Goal: Task Accomplishment & Management: Use online tool/utility

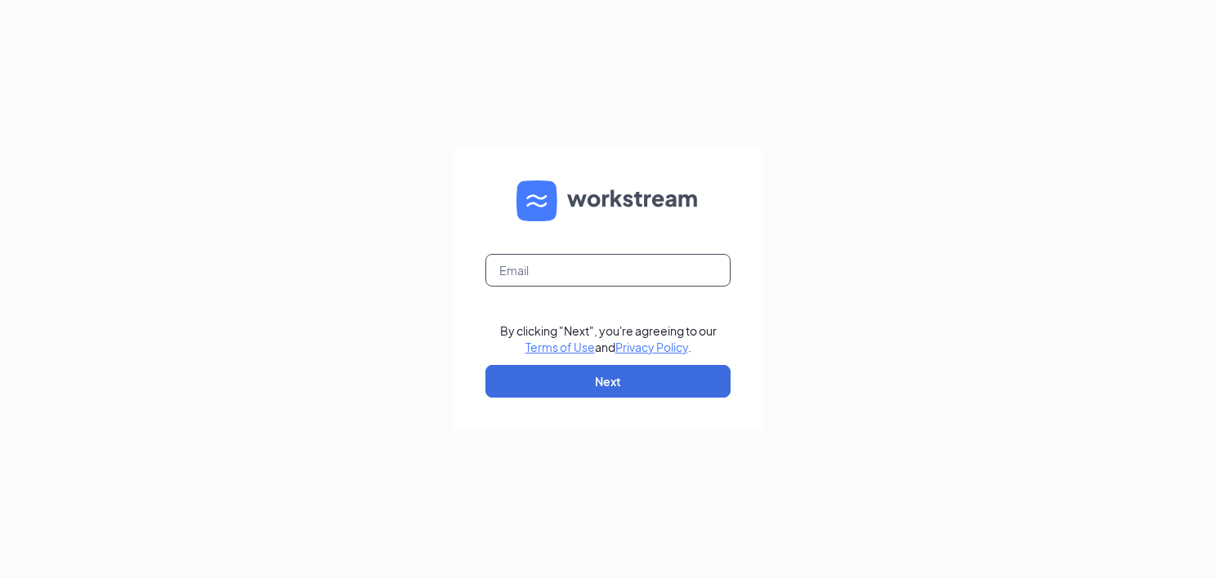
click at [530, 273] on input "text" at bounding box center [607, 270] width 245 height 33
type input "lauren.leon@shopbotanic.com"
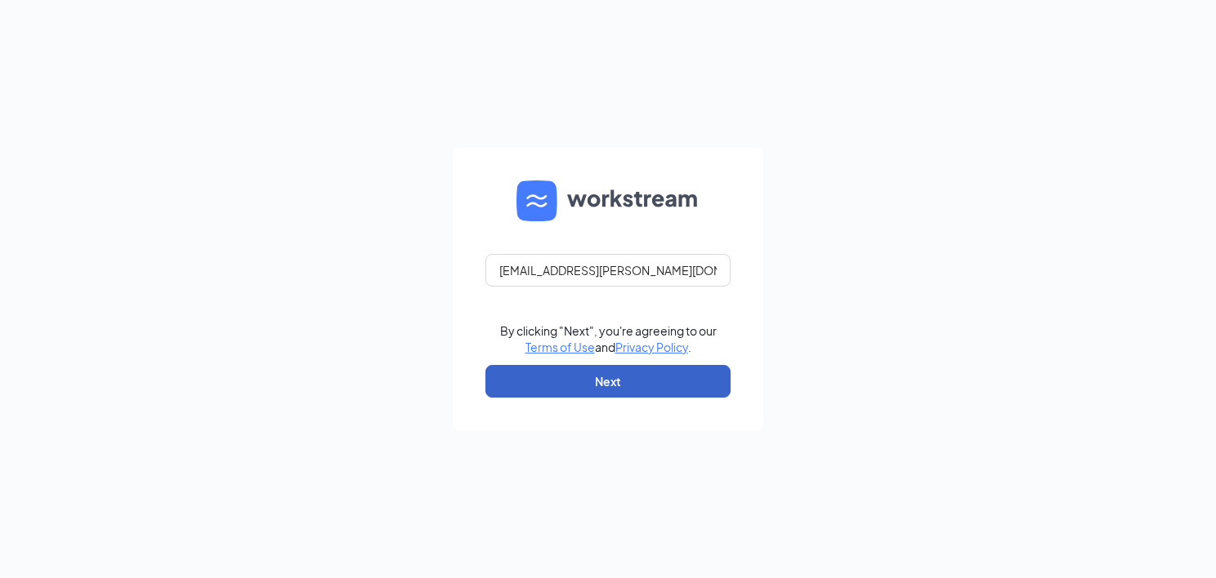
click at [563, 388] on button "Next" at bounding box center [607, 381] width 245 height 33
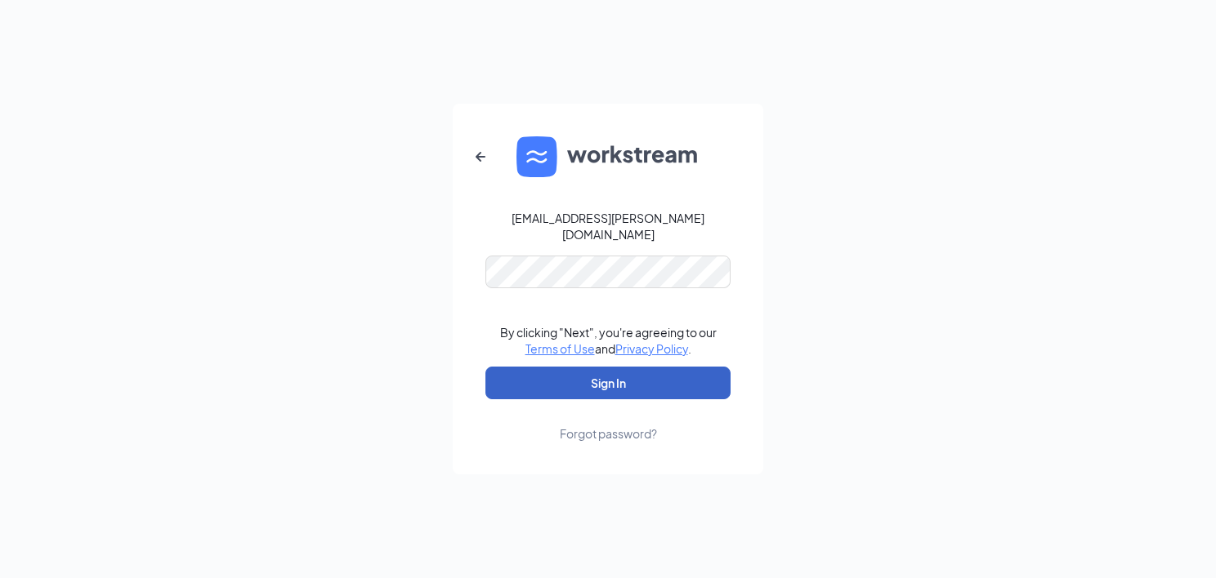
click at [587, 379] on button "Sign In" at bounding box center [607, 383] width 245 height 33
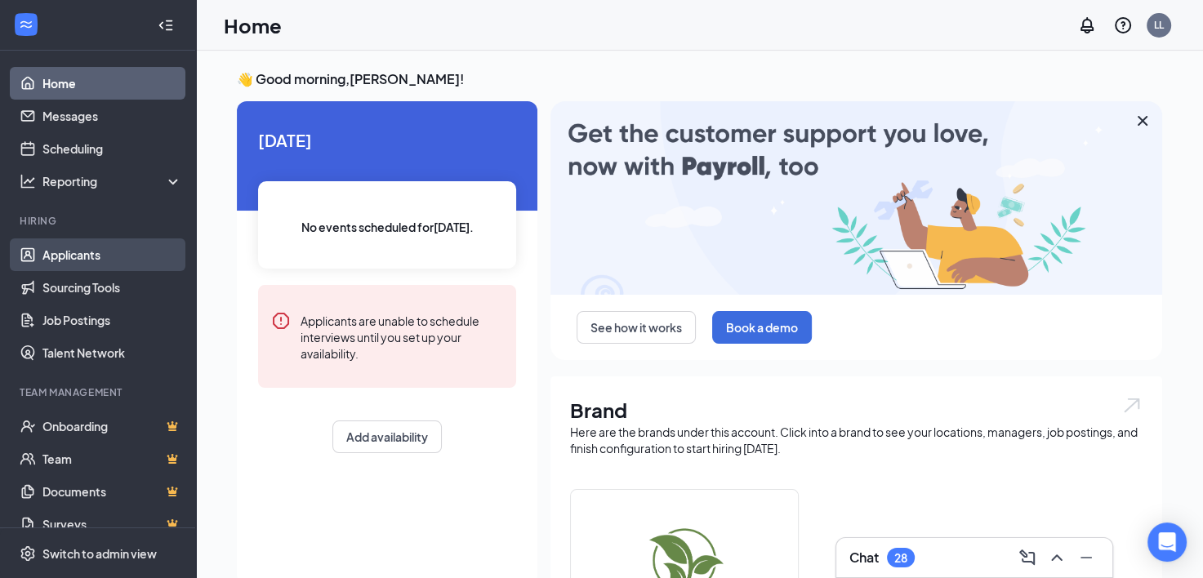
click at [87, 262] on link "Applicants" at bounding box center [112, 255] width 140 height 33
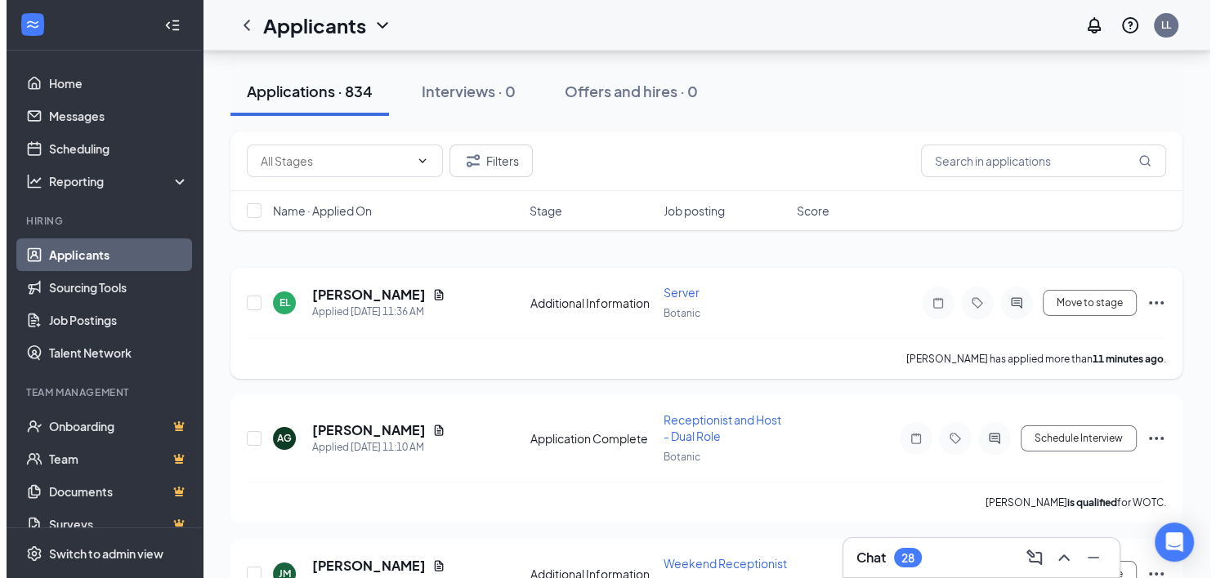
scroll to position [163, 0]
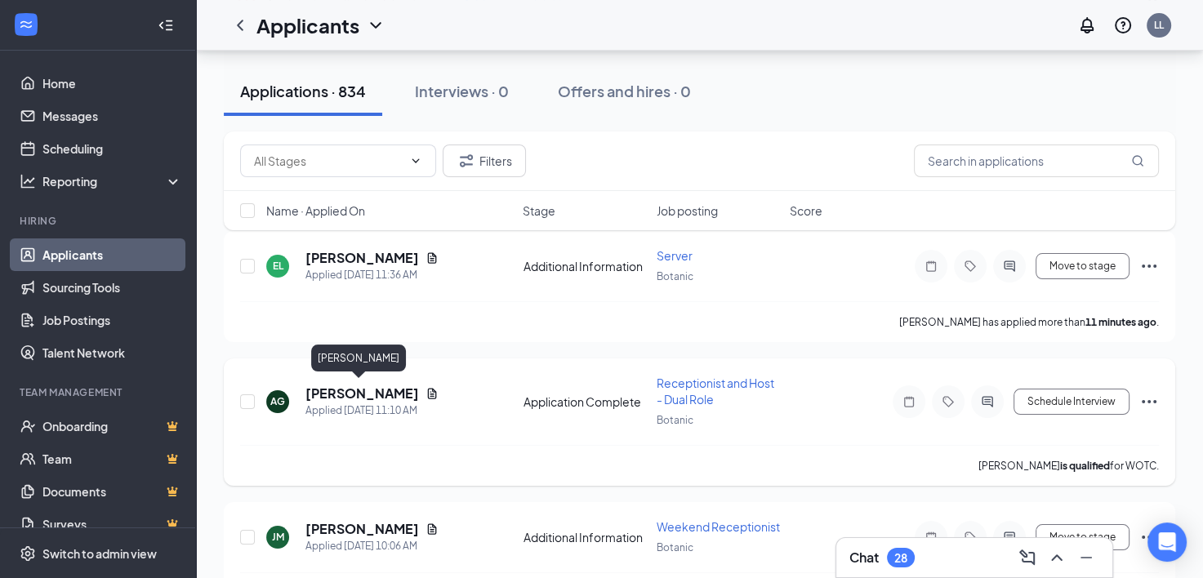
click at [374, 393] on h5 "[PERSON_NAME]" at bounding box center [363, 394] width 114 height 18
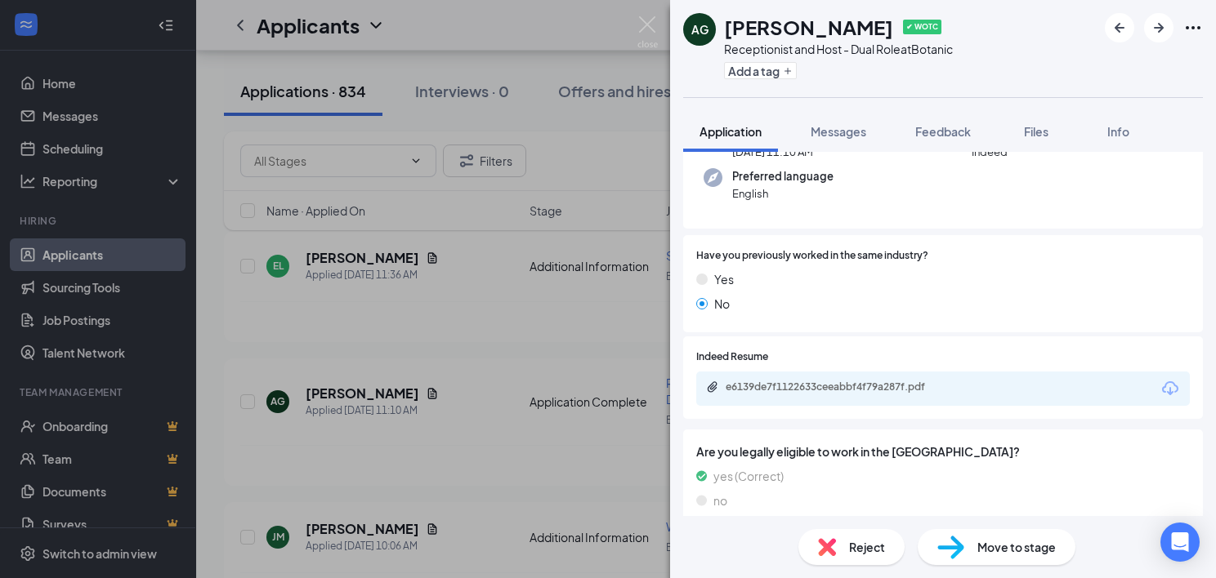
scroll to position [163, 0]
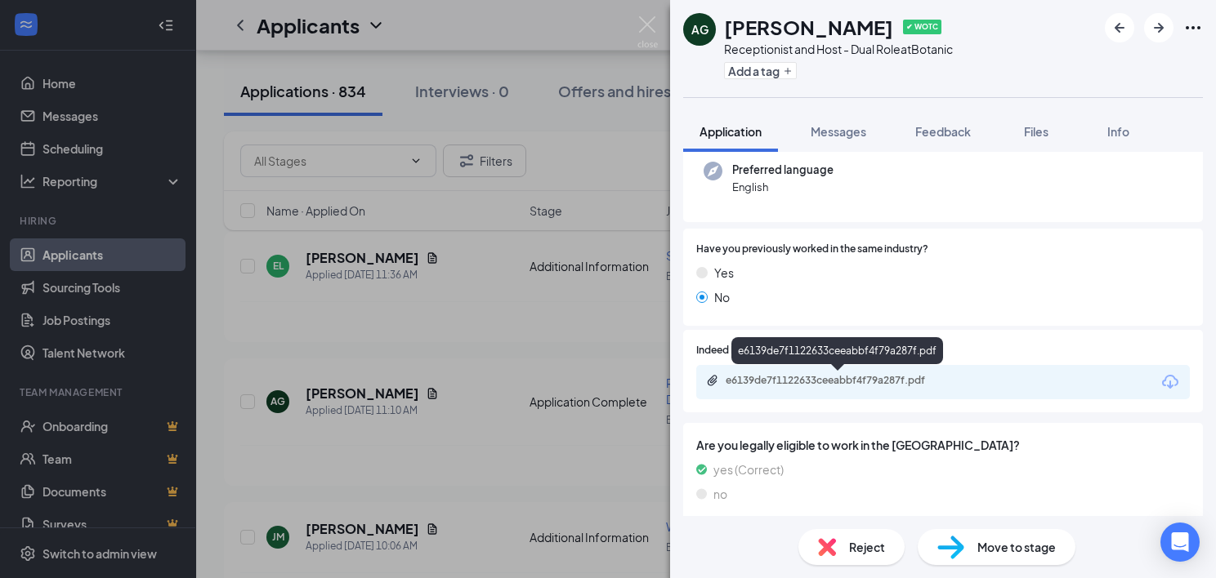
click at [850, 381] on div "e6139de7f1122633ceeabbf4f79a287f.pdf" at bounding box center [839, 380] width 229 height 13
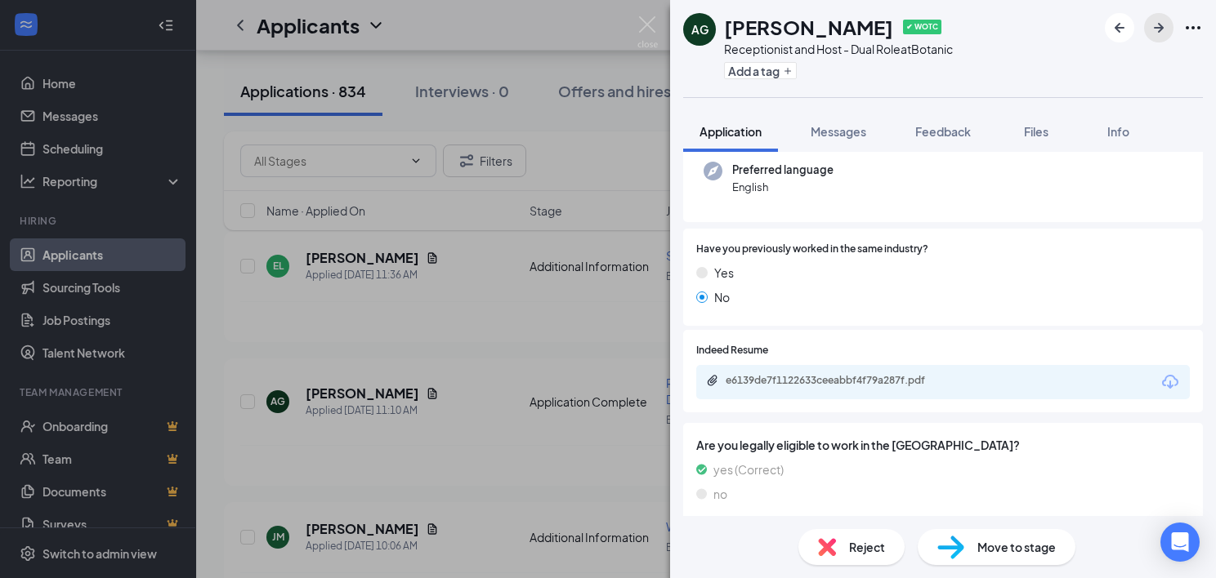
click at [1157, 29] on icon "ArrowRight" at bounding box center [1159, 28] width 20 height 20
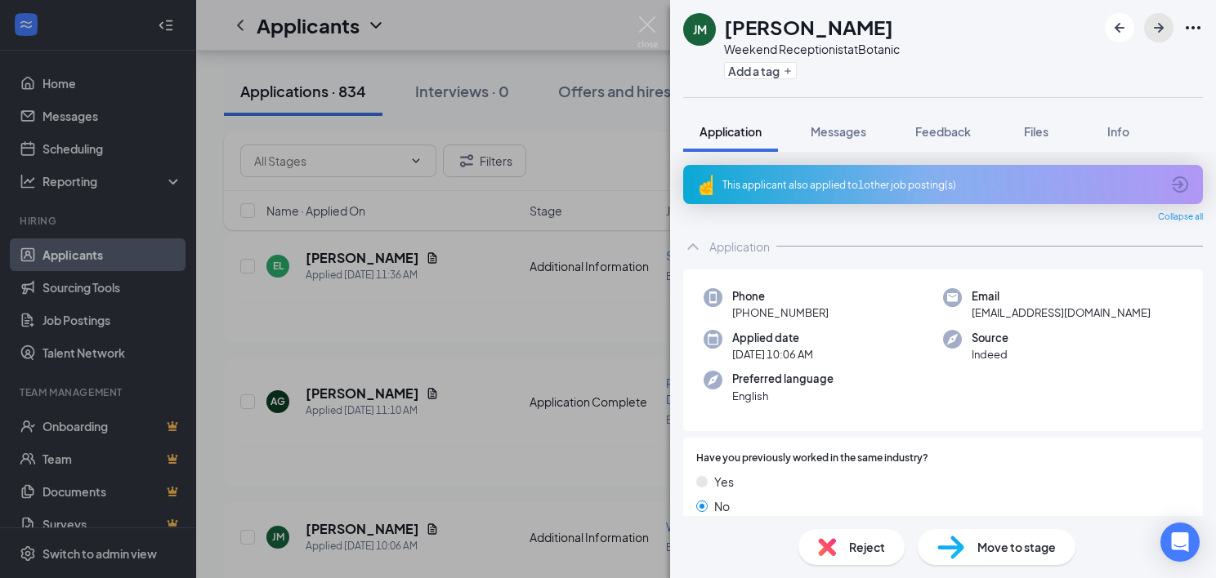
click at [1153, 29] on icon "ArrowRight" at bounding box center [1159, 28] width 20 height 20
click at [490, 345] on div "AC [PERSON_NAME][GEOGRAPHIC_DATA] Sales Associate at Botanic Add a tag Applicat…" at bounding box center [608, 289] width 1216 height 578
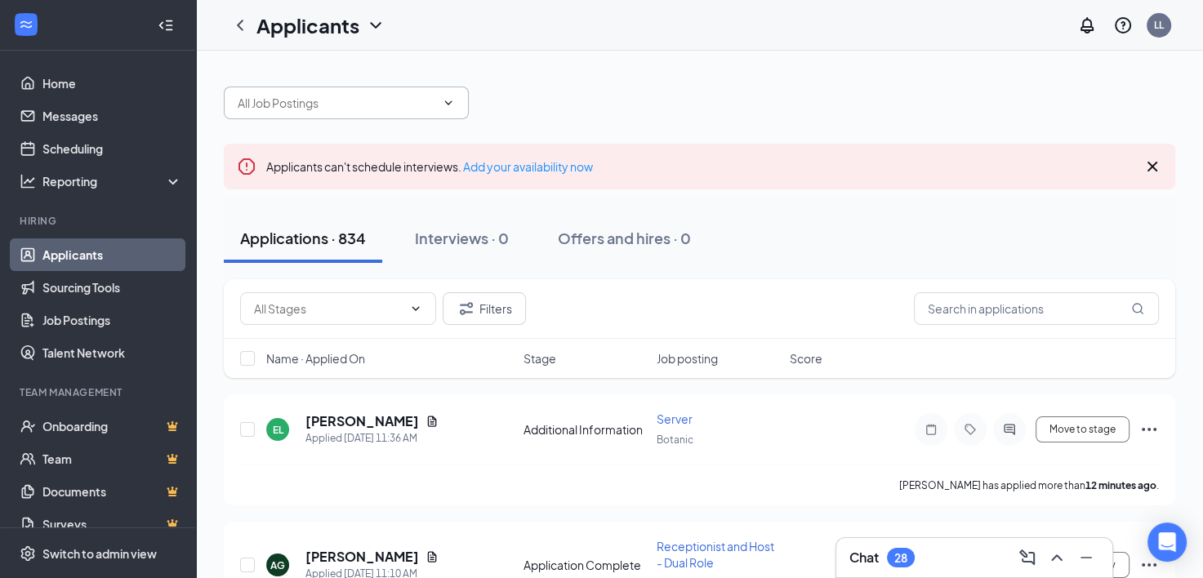
click at [341, 106] on input "text" at bounding box center [337, 103] width 198 height 18
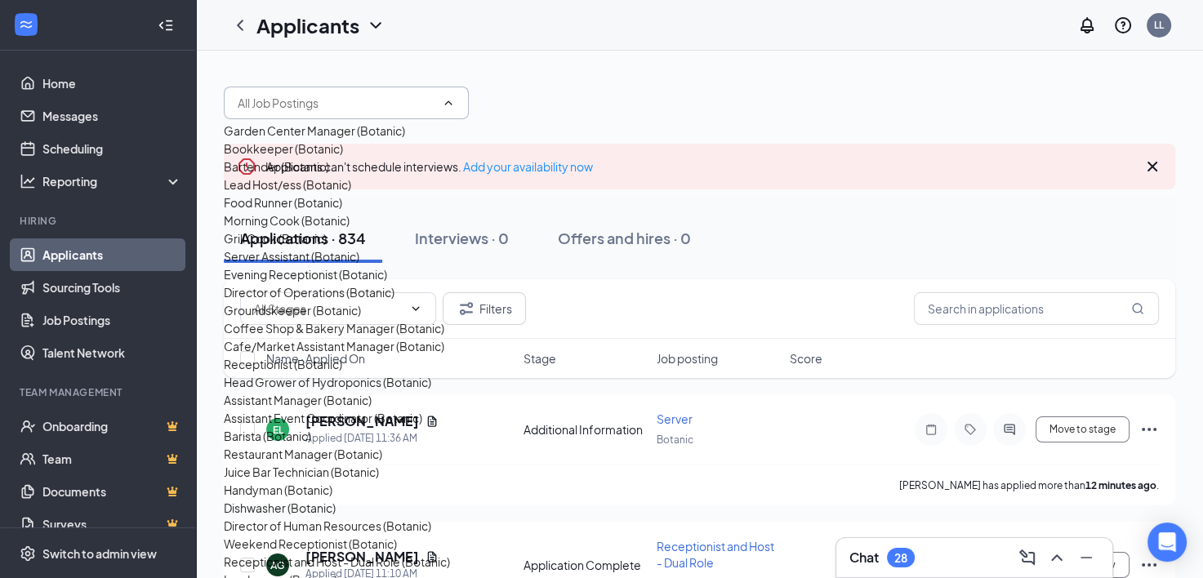
scroll to position [408, 0]
click at [311, 355] on div "Receptionist (Botanic)" at bounding box center [283, 364] width 118 height 18
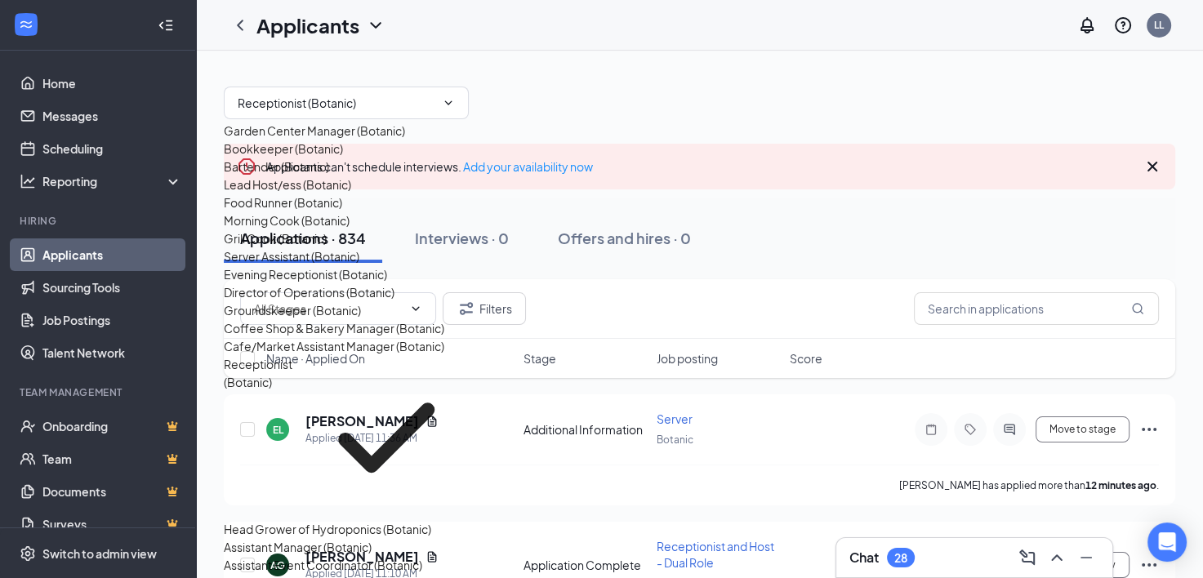
type input "Receptionist (Botanic)"
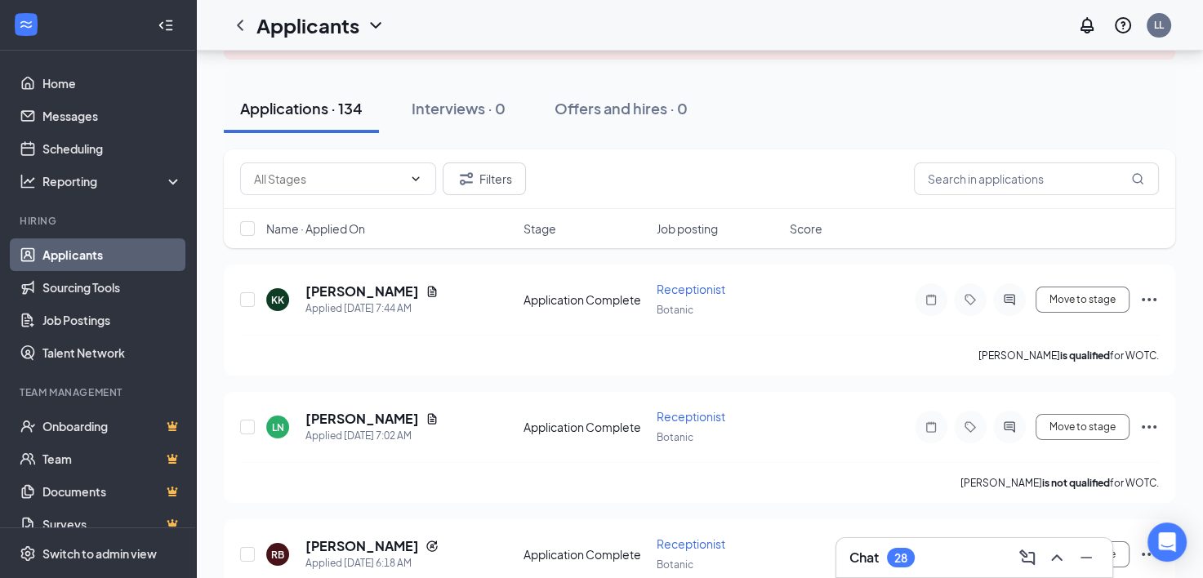
scroll to position [163, 0]
click at [680, 408] on span "Receptionist" at bounding box center [691, 415] width 69 height 15
click at [376, 427] on div "Applied [DATE] 7:02 AM" at bounding box center [372, 435] width 133 height 16
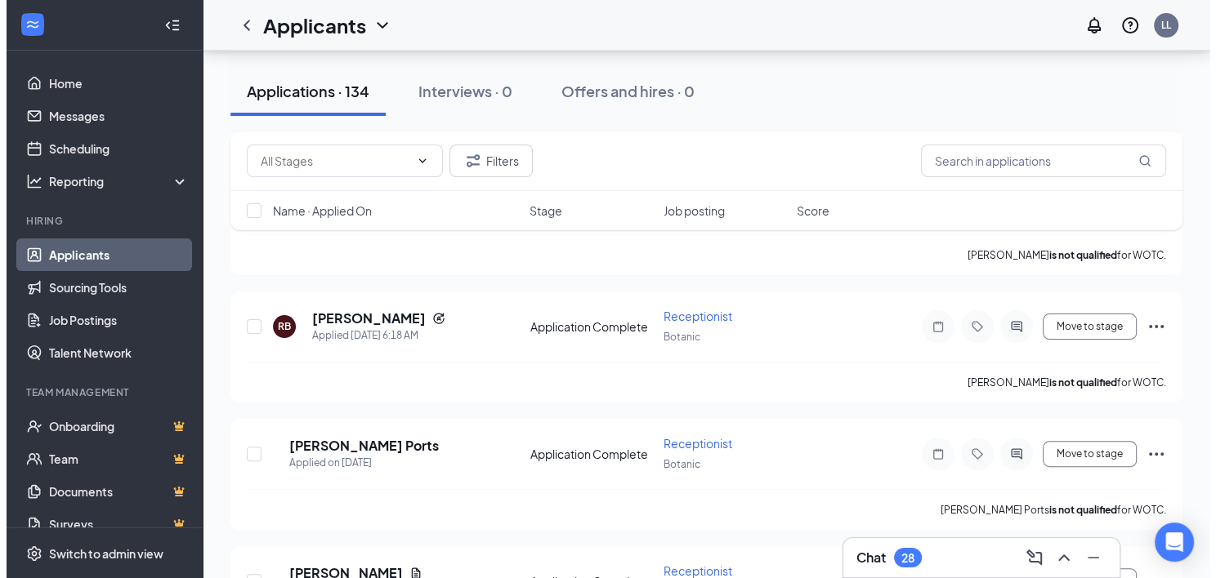
scroll to position [408, 0]
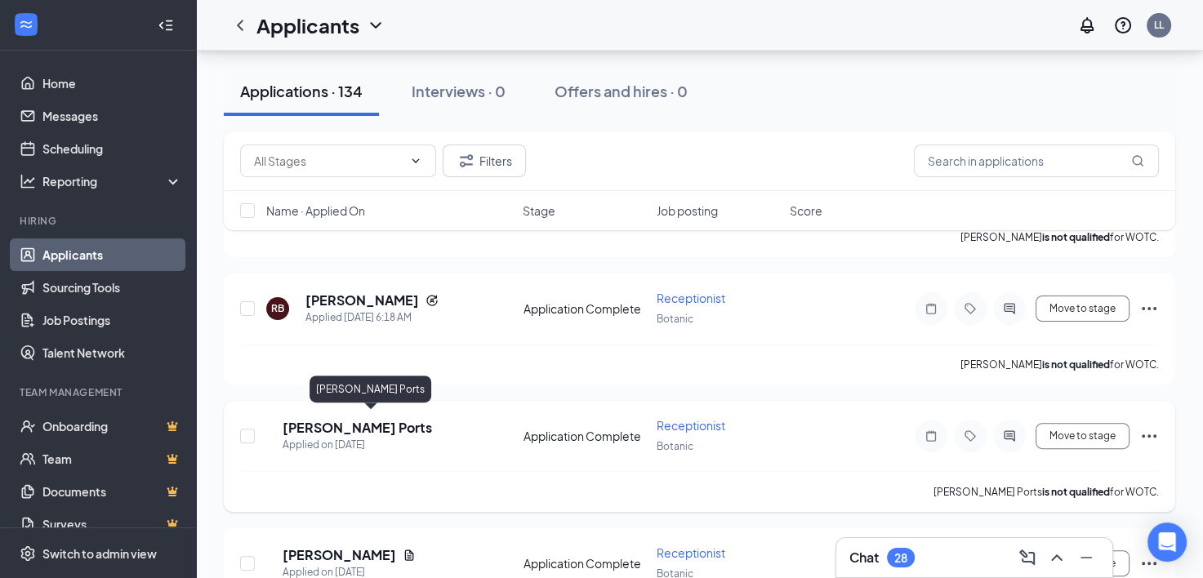
click at [345, 422] on h5 "[PERSON_NAME] Ports" at bounding box center [358, 428] width 150 height 18
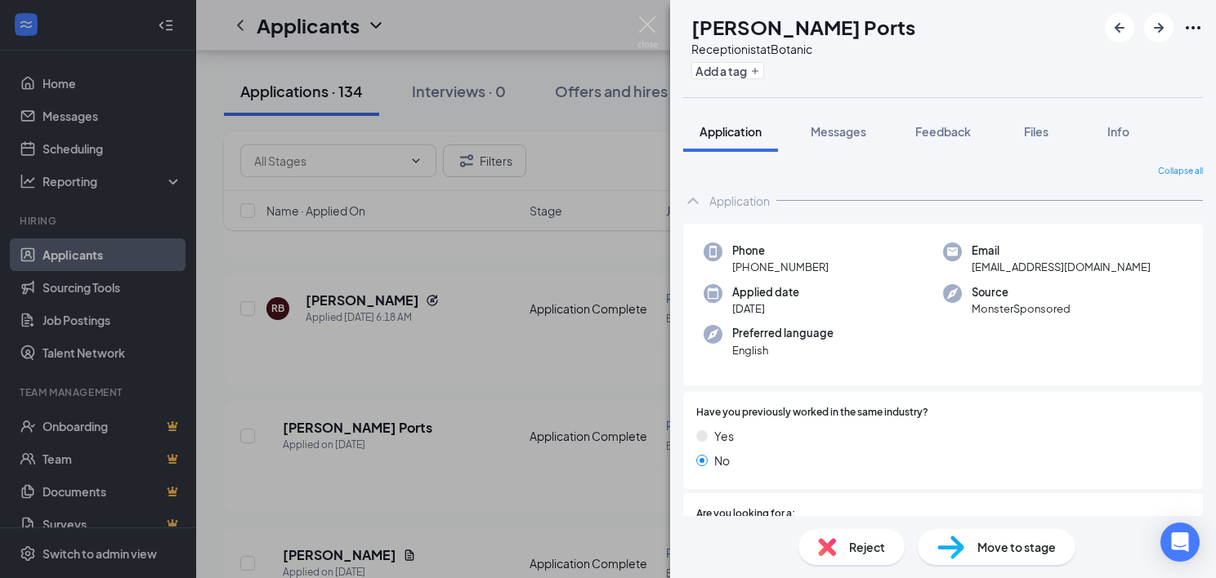
scroll to position [163, 0]
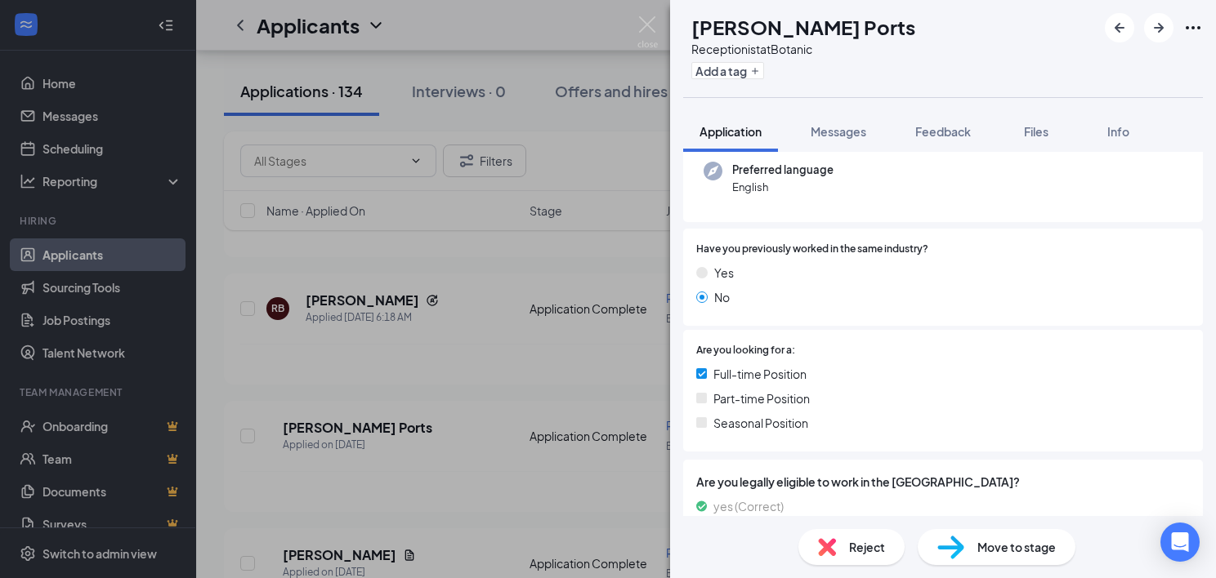
click at [785, 486] on span "Are you legally eligible to work in the [GEOGRAPHIC_DATA]?" at bounding box center [942, 482] width 493 height 18
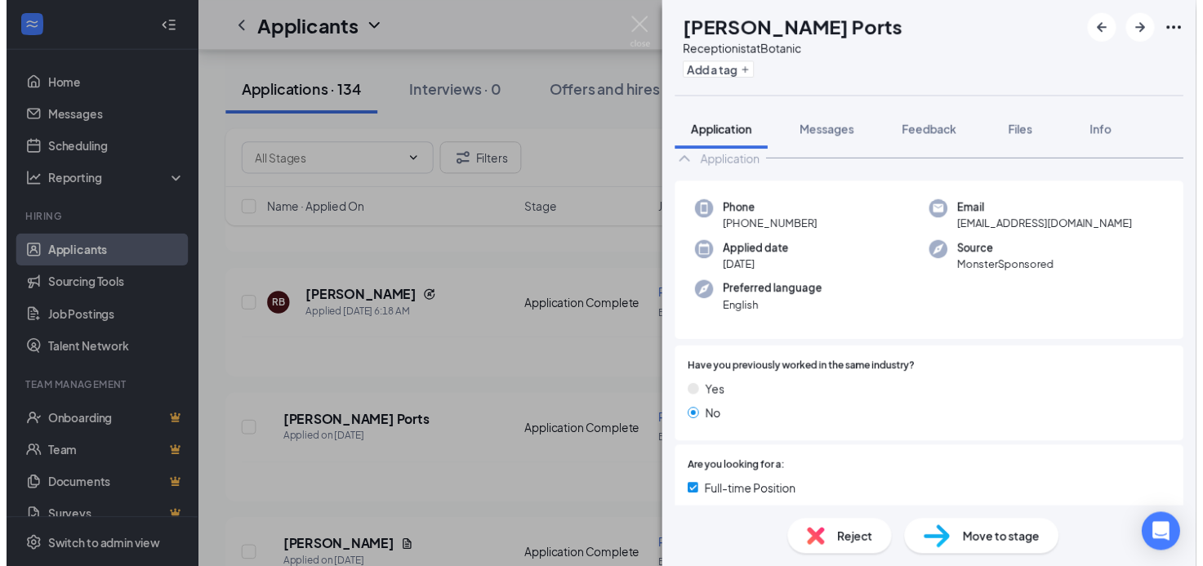
scroll to position [0, 0]
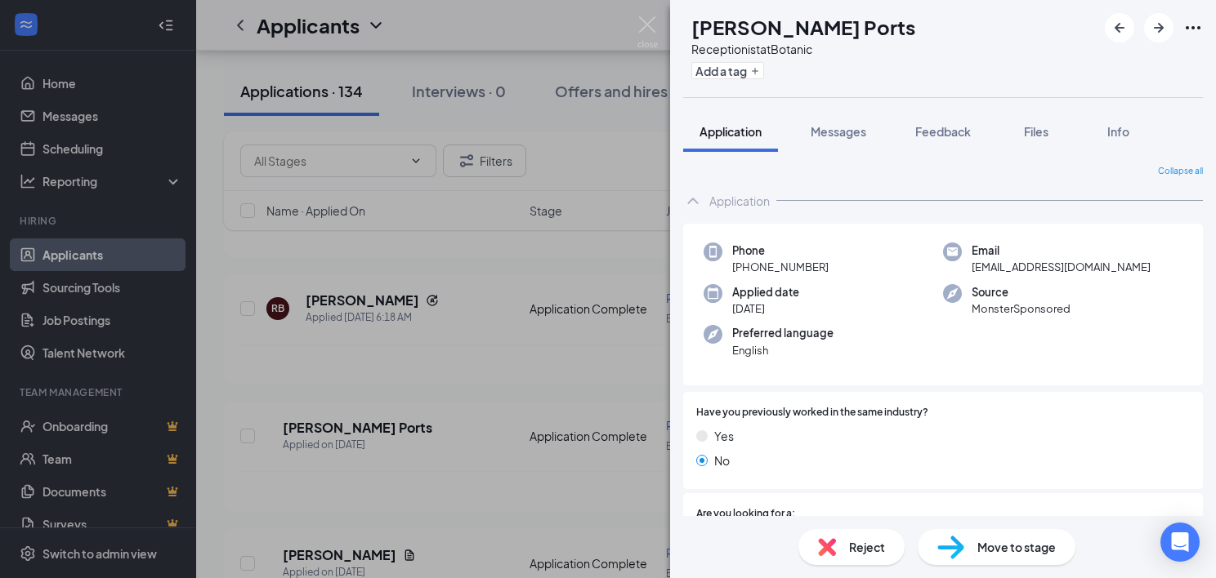
click at [487, 368] on div "EP [PERSON_NAME] Ports Receptionist at Botanic Add a tag Application Messages F…" at bounding box center [608, 289] width 1216 height 578
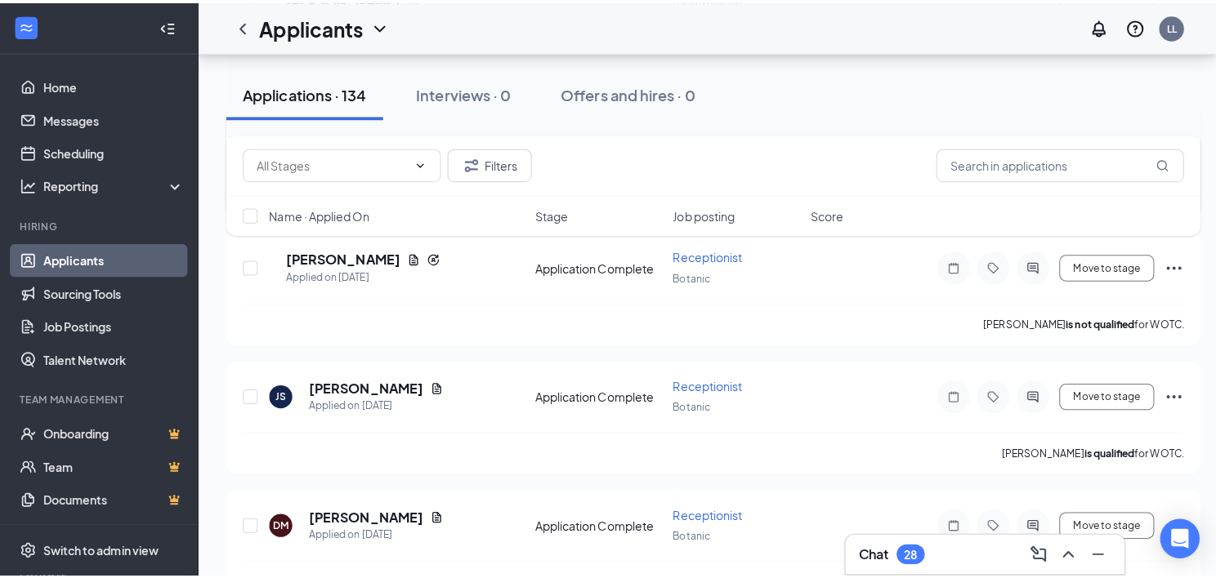
scroll to position [980, 0]
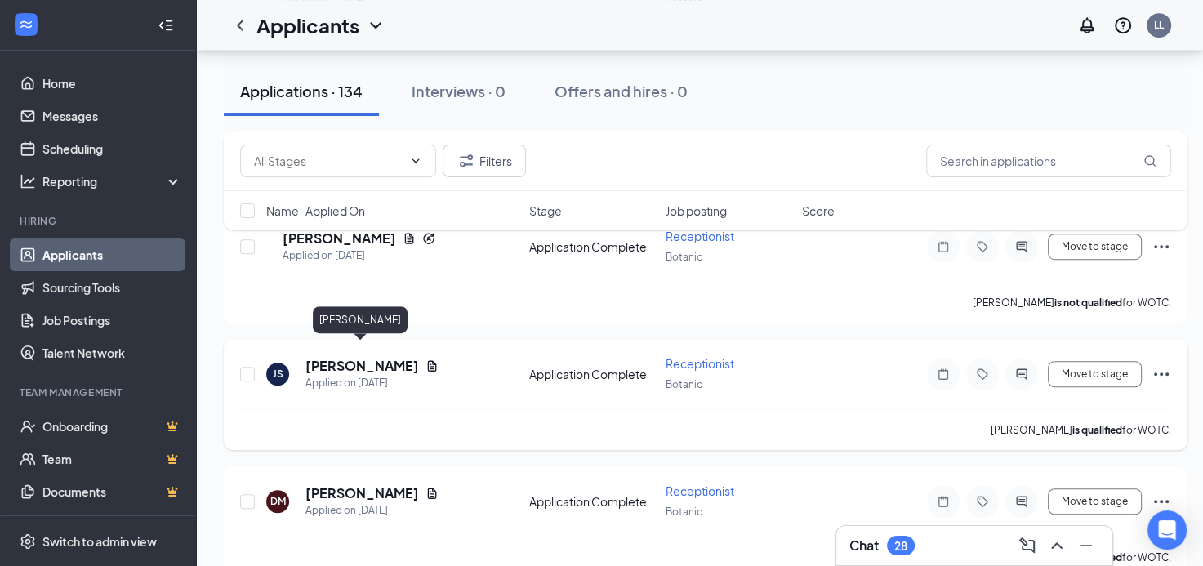
click at [373, 357] on h5 "[PERSON_NAME]" at bounding box center [363, 366] width 114 height 18
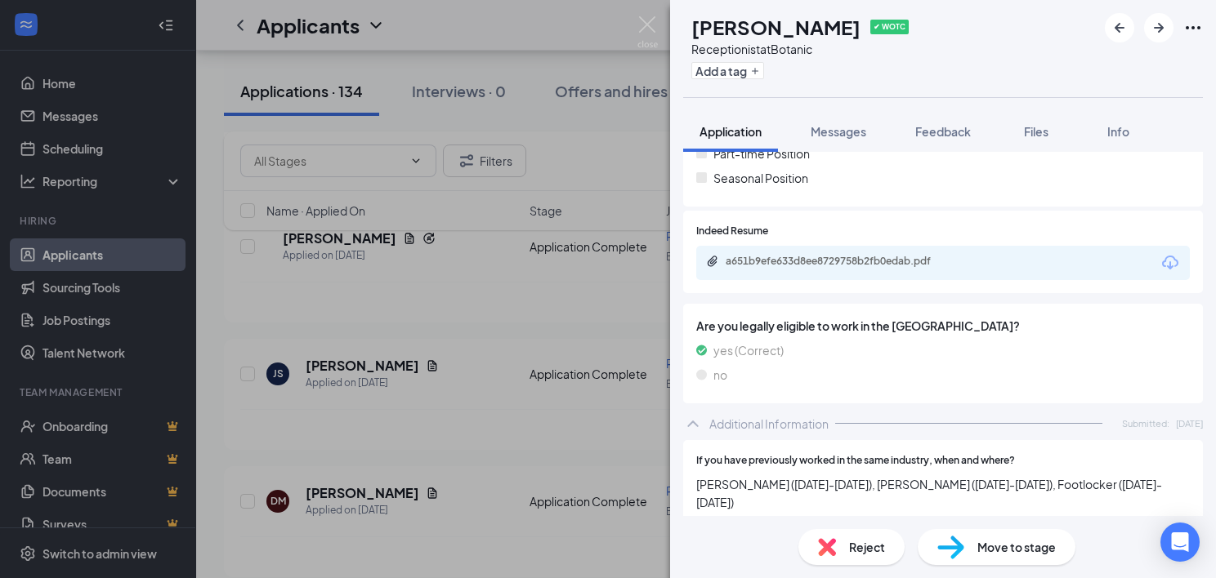
scroll to position [408, 0]
click at [848, 264] on div "a651b9efe633d8ee8729758b2fb0edab.pdf" at bounding box center [839, 261] width 229 height 13
